Goal: Browse casually

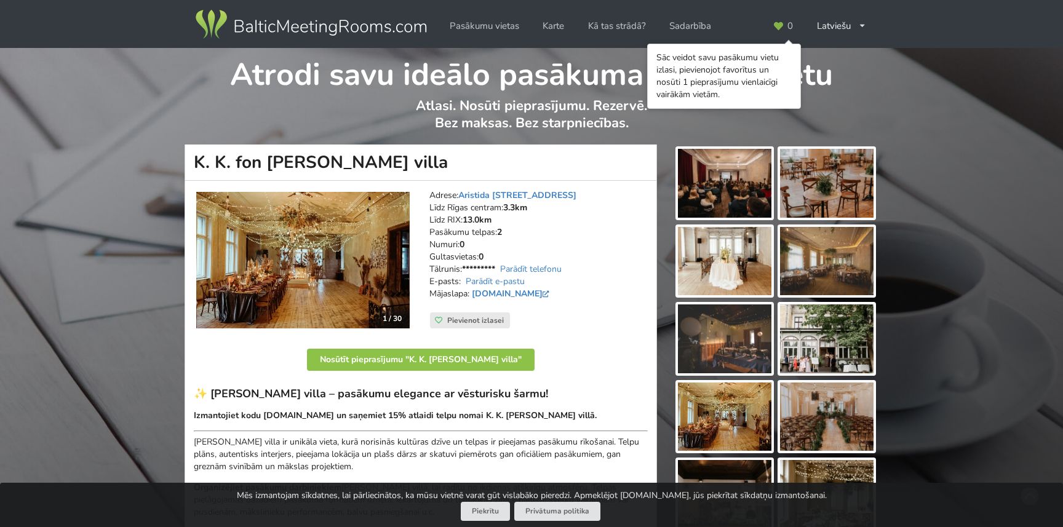
click at [747, 176] on img at bounding box center [724, 183] width 93 height 69
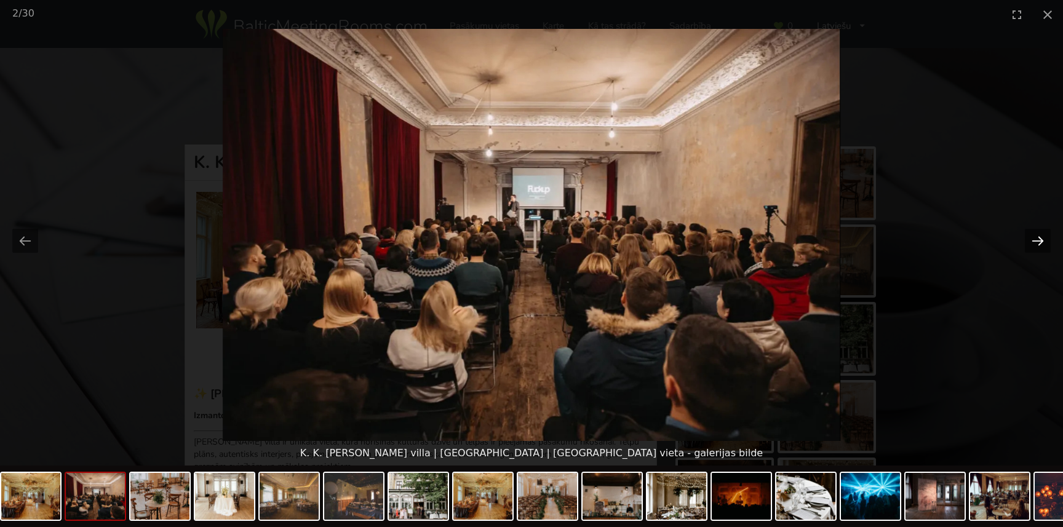
click at [1038, 244] on button "Next slide" at bounding box center [1038, 241] width 26 height 24
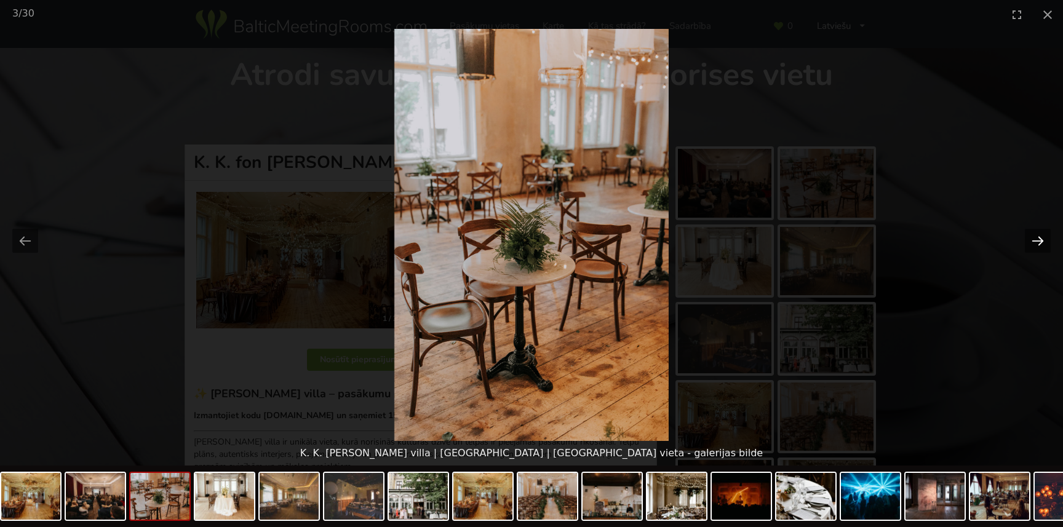
click at [1038, 244] on button "Next slide" at bounding box center [1038, 241] width 26 height 24
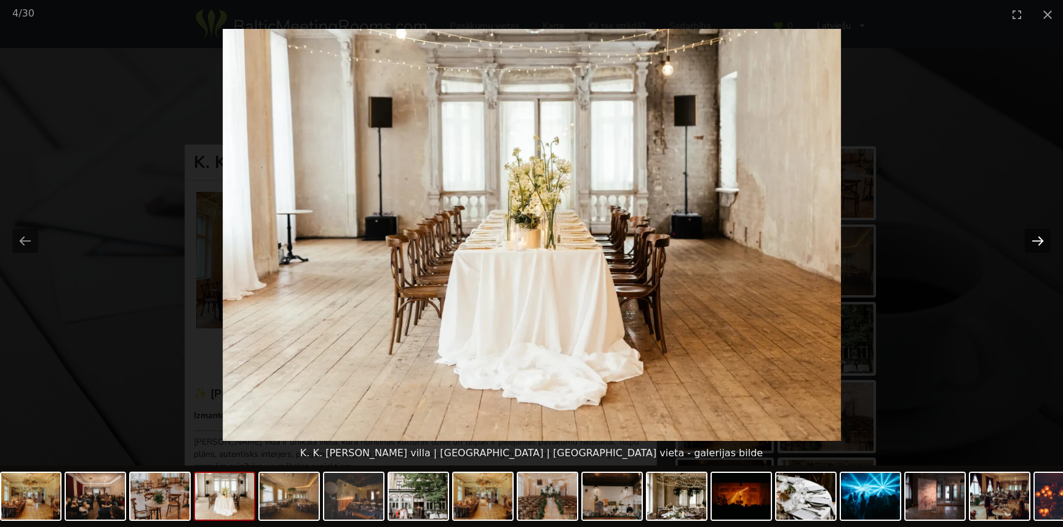
click at [1038, 244] on button "Next slide" at bounding box center [1038, 241] width 26 height 24
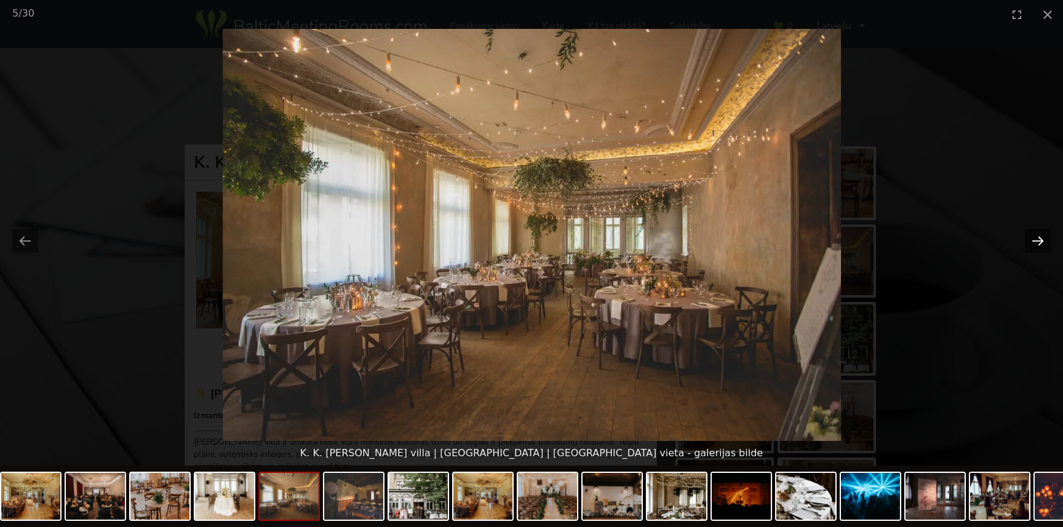
click at [1038, 244] on button "Next slide" at bounding box center [1038, 241] width 26 height 24
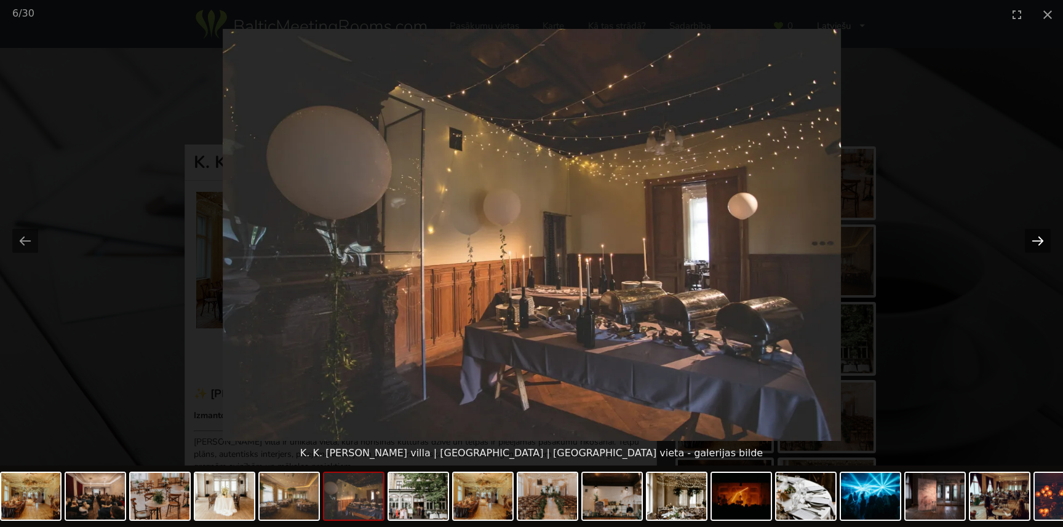
click at [1038, 244] on button "Next slide" at bounding box center [1038, 241] width 26 height 24
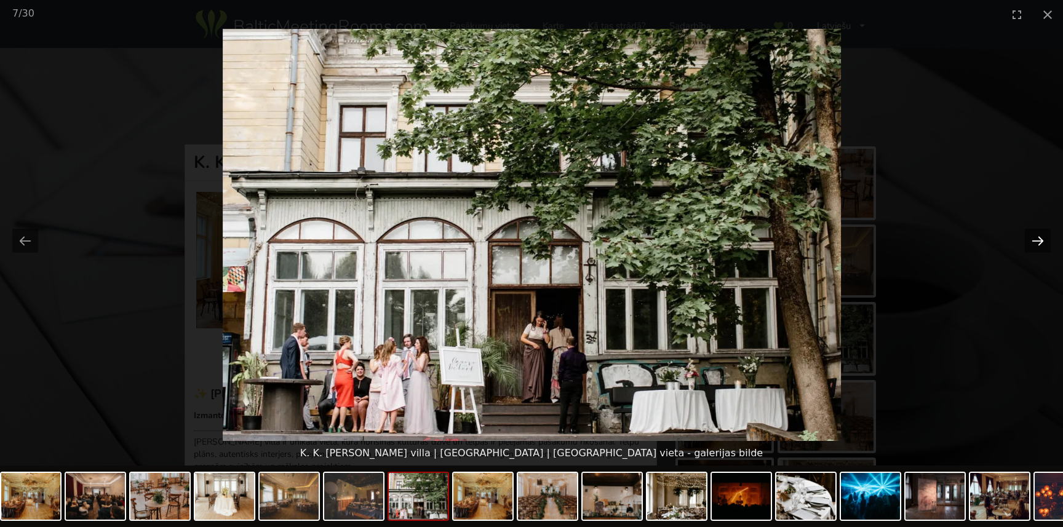
click at [1038, 244] on button "Next slide" at bounding box center [1038, 241] width 26 height 24
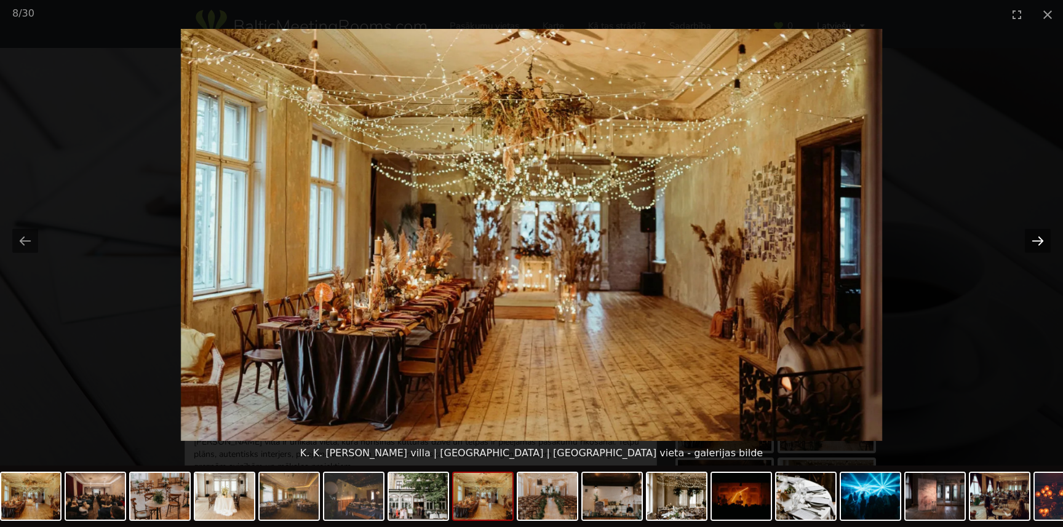
click at [1038, 244] on button "Next slide" at bounding box center [1038, 241] width 26 height 24
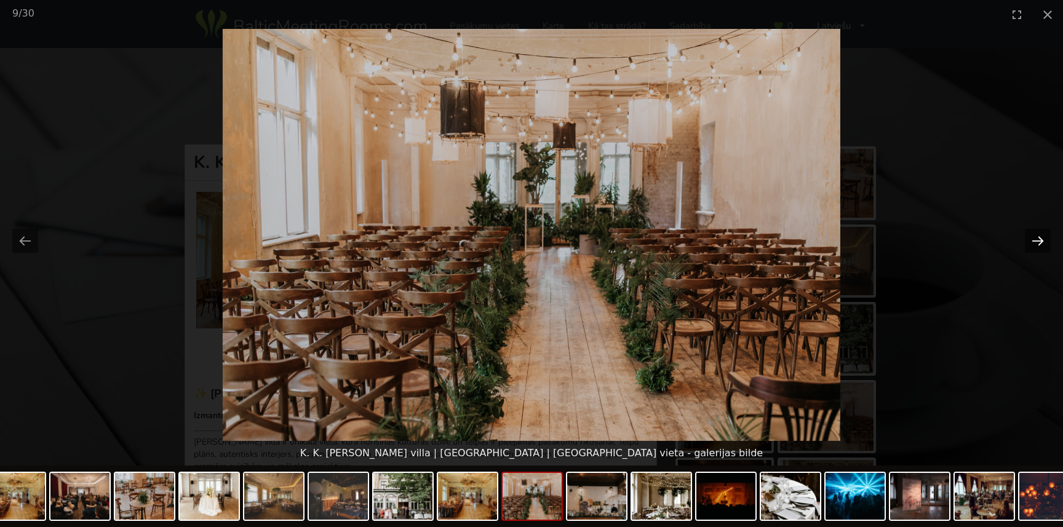
click at [1038, 244] on button "Next slide" at bounding box center [1038, 241] width 26 height 24
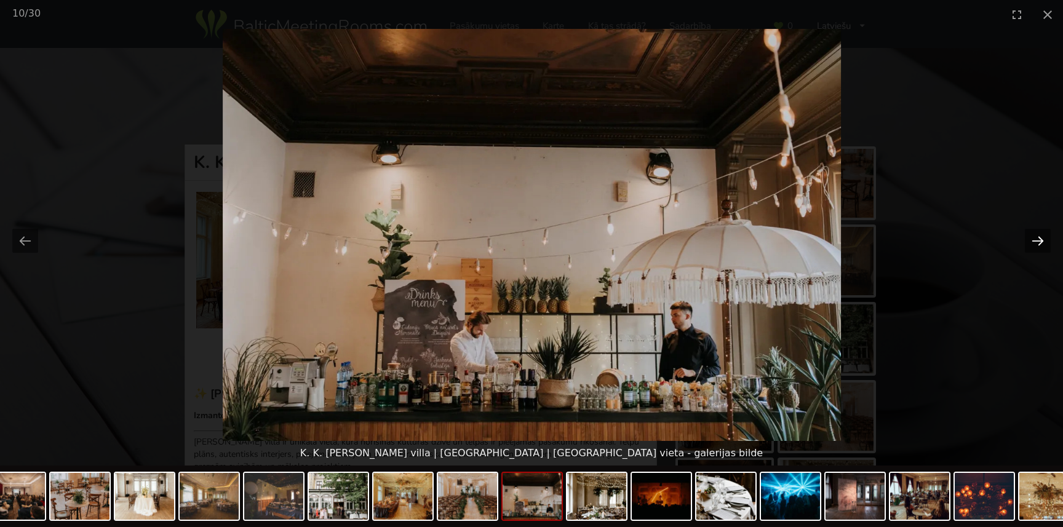
click at [1038, 244] on button "Next slide" at bounding box center [1038, 241] width 26 height 24
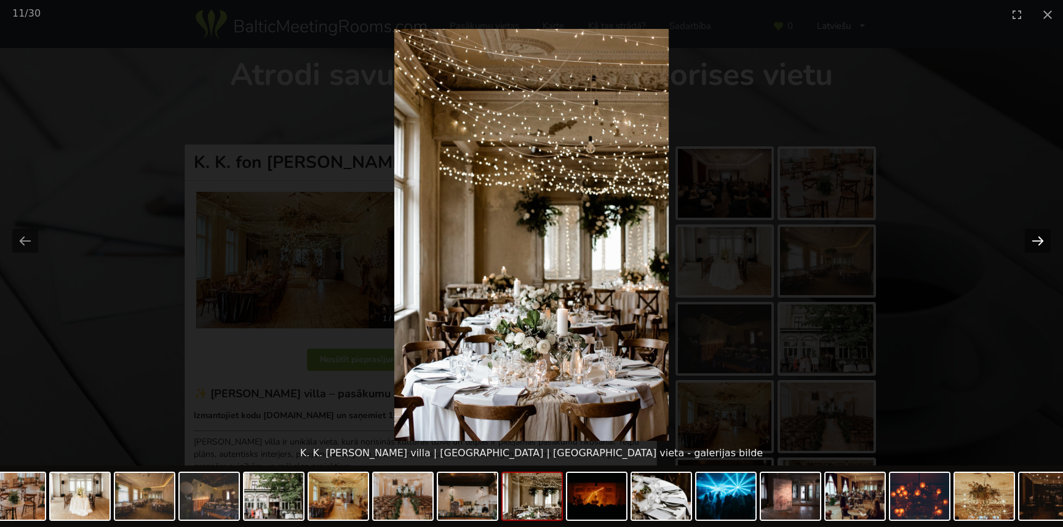
click at [1038, 244] on button "Next slide" at bounding box center [1038, 241] width 26 height 24
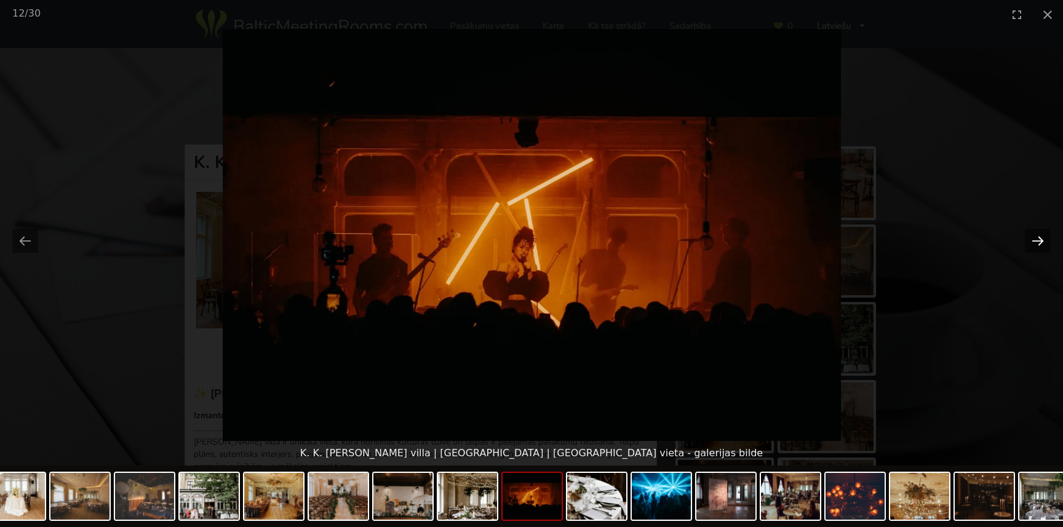
click at [1038, 244] on button "Next slide" at bounding box center [1038, 241] width 26 height 24
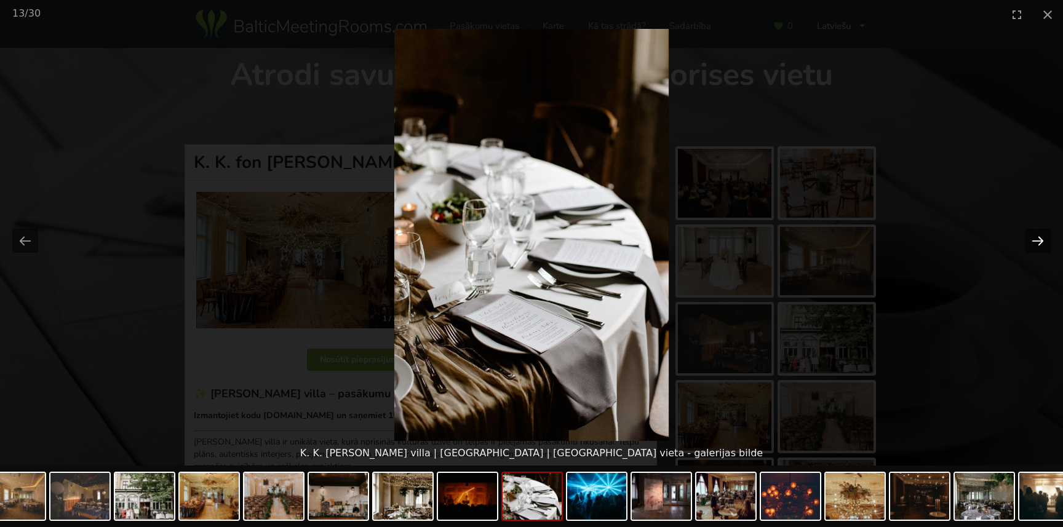
click at [1038, 244] on button "Next slide" at bounding box center [1038, 241] width 26 height 24
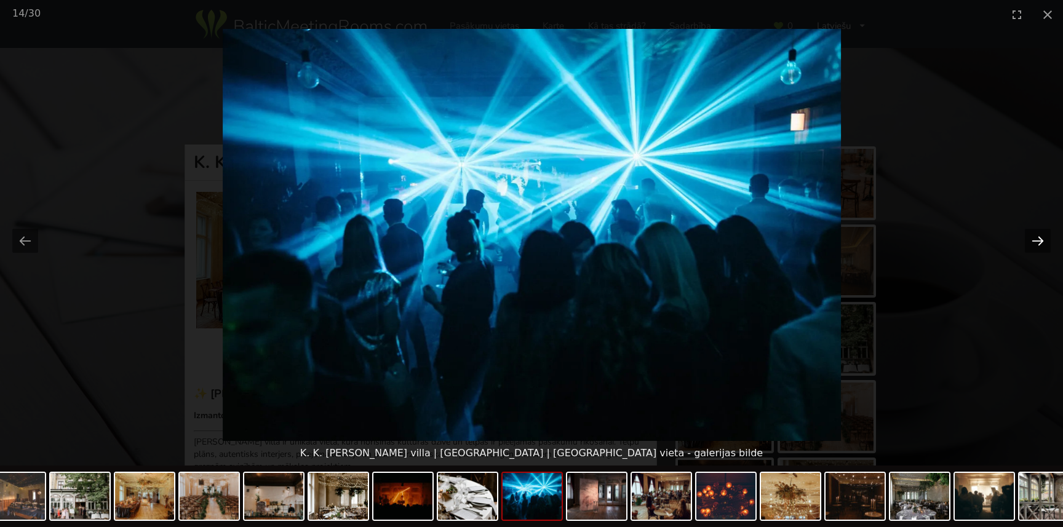
click at [1038, 244] on button "Next slide" at bounding box center [1038, 241] width 26 height 24
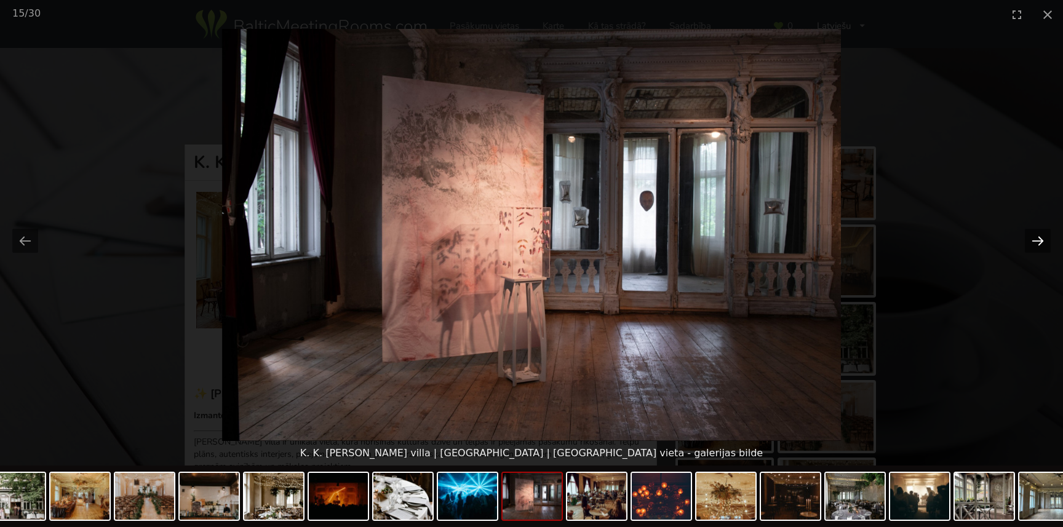
click at [1038, 244] on button "Next slide" at bounding box center [1038, 241] width 26 height 24
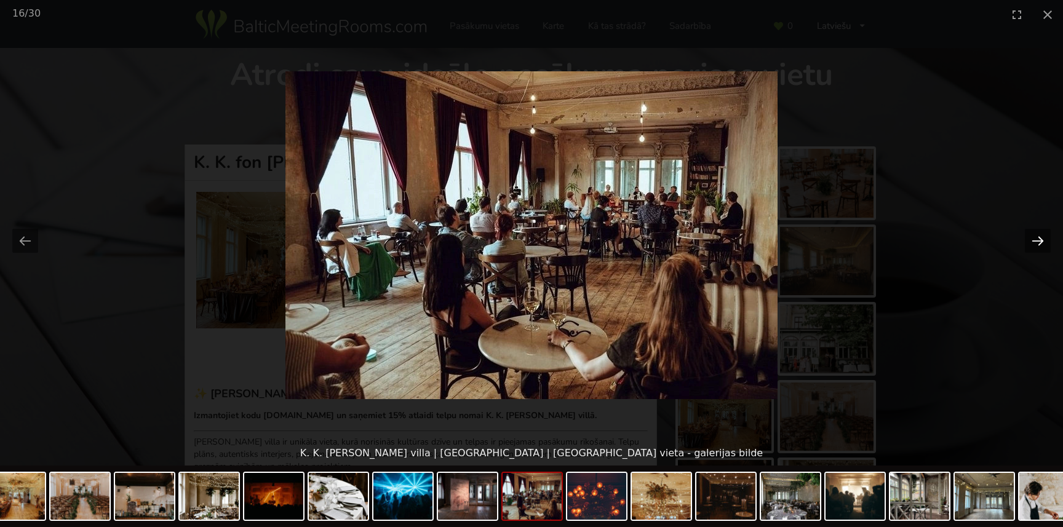
click at [1038, 244] on button "Next slide" at bounding box center [1038, 241] width 26 height 24
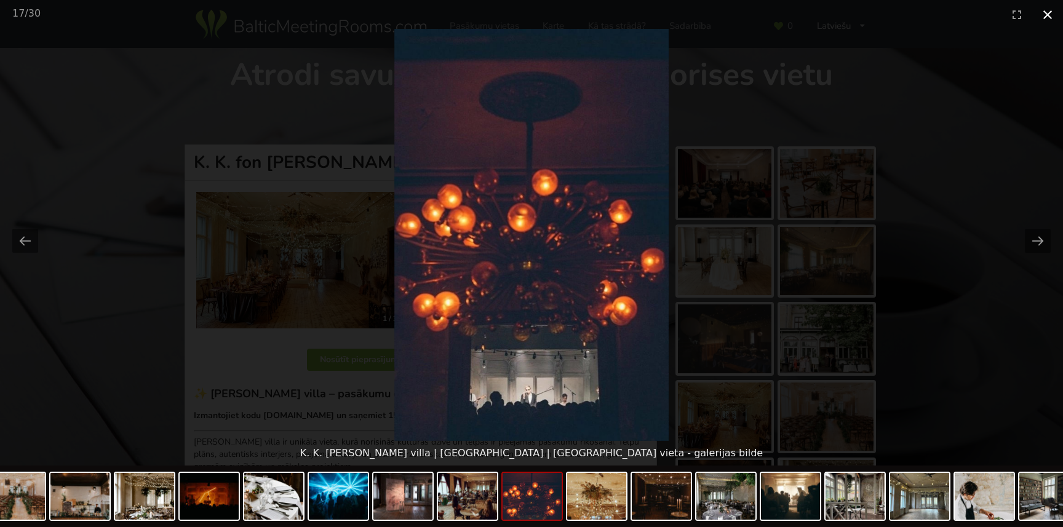
click at [1055, 19] on button "Close gallery" at bounding box center [1047, 14] width 31 height 29
